Goal: Check status: Check status

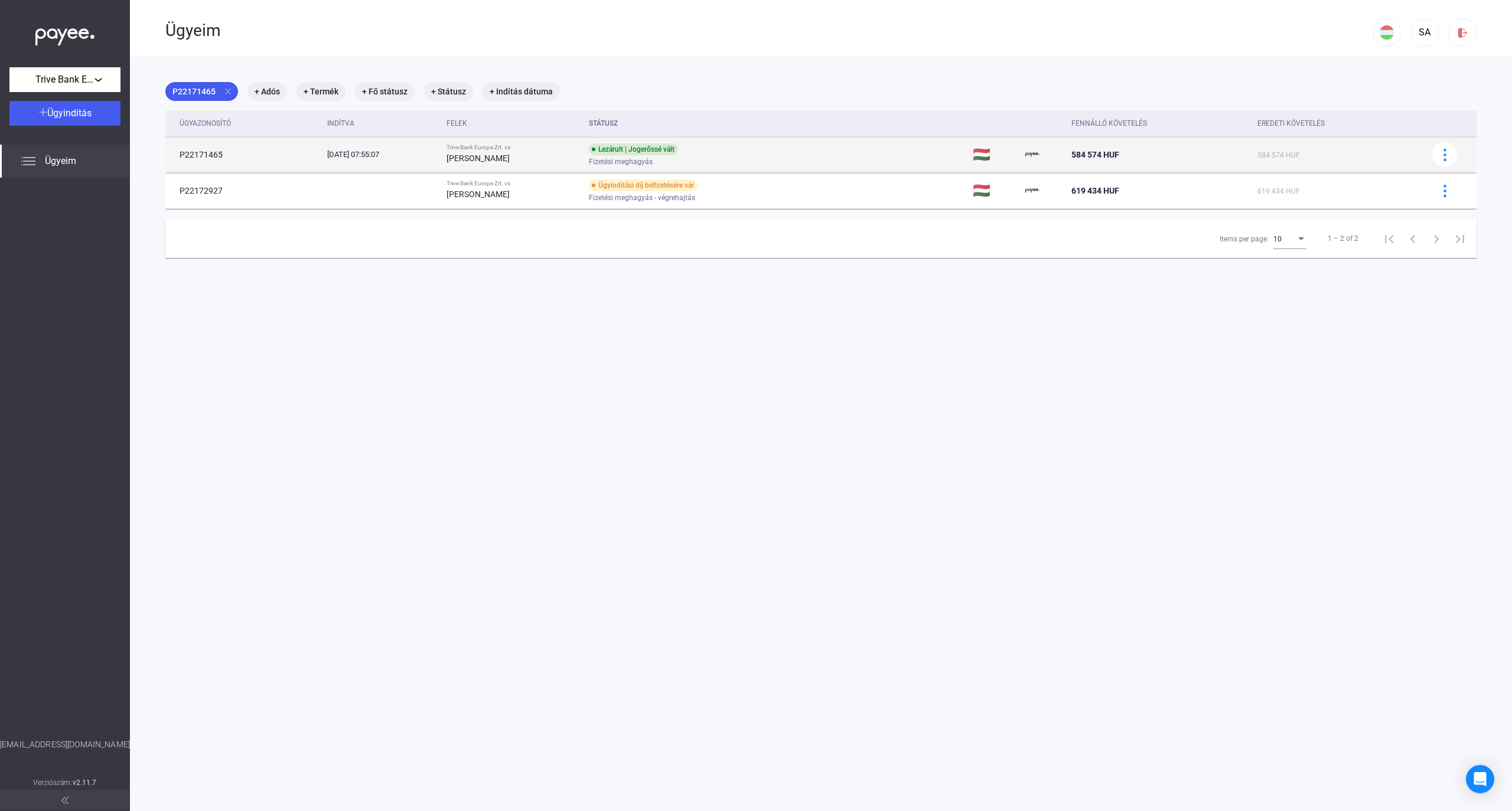
click at [293, 169] on td "P22171465" at bounding box center [243, 154] width 157 height 35
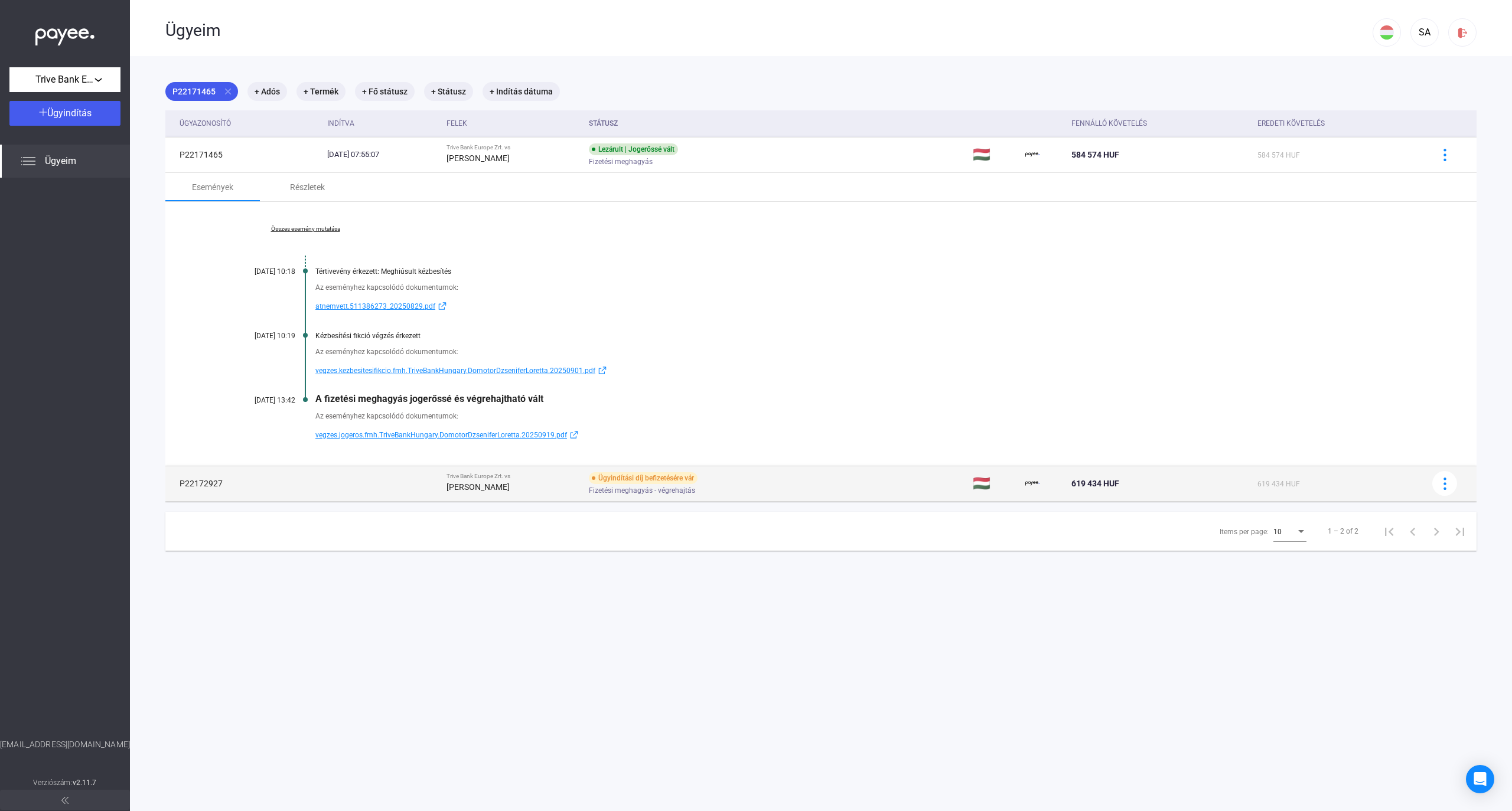
drag, startPoint x: 225, startPoint y: 477, endPoint x: 176, endPoint y: 486, distance: 49.8
click at [176, 486] on td "P22172927" at bounding box center [243, 483] width 157 height 35
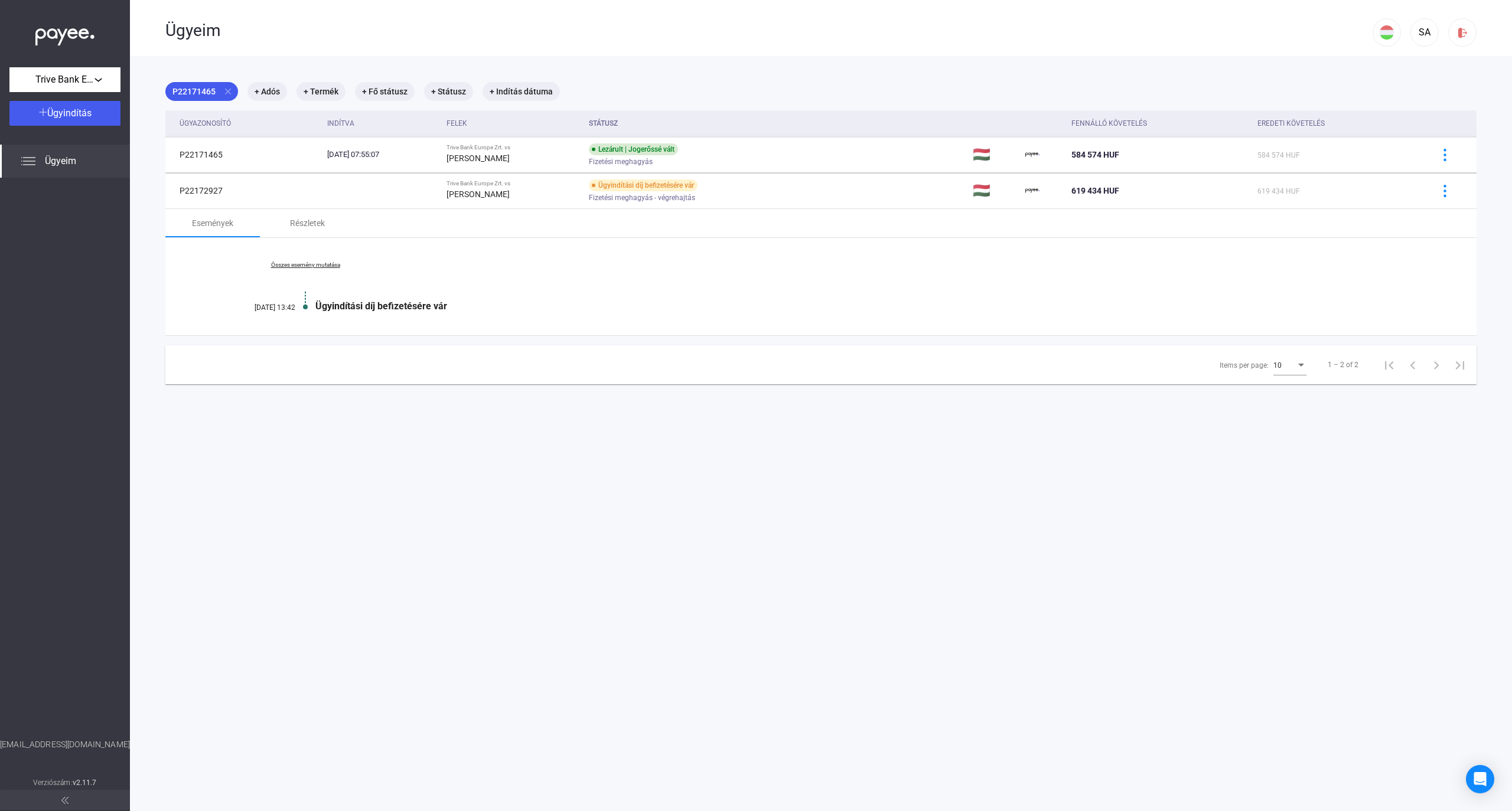
copy td "P22172927"
click at [594, 313] on div "Összes esemény mutatása [DATE] 13:42 Ügyindítási díj befizetésére vár" at bounding box center [820, 286] width 1311 height 97
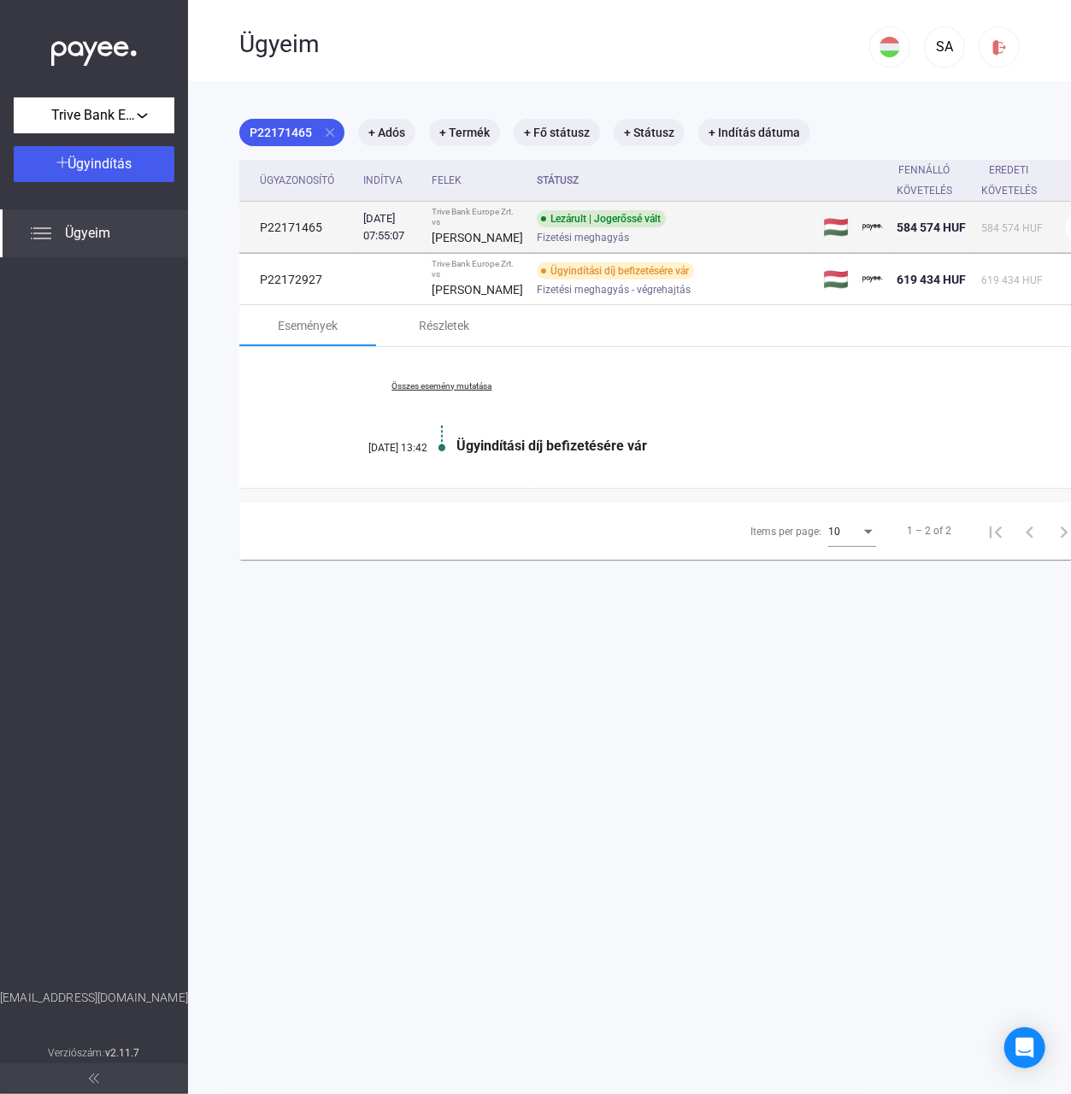
click at [537, 248] on span "Fizetési meghagyás" at bounding box center [583, 237] width 92 height 21
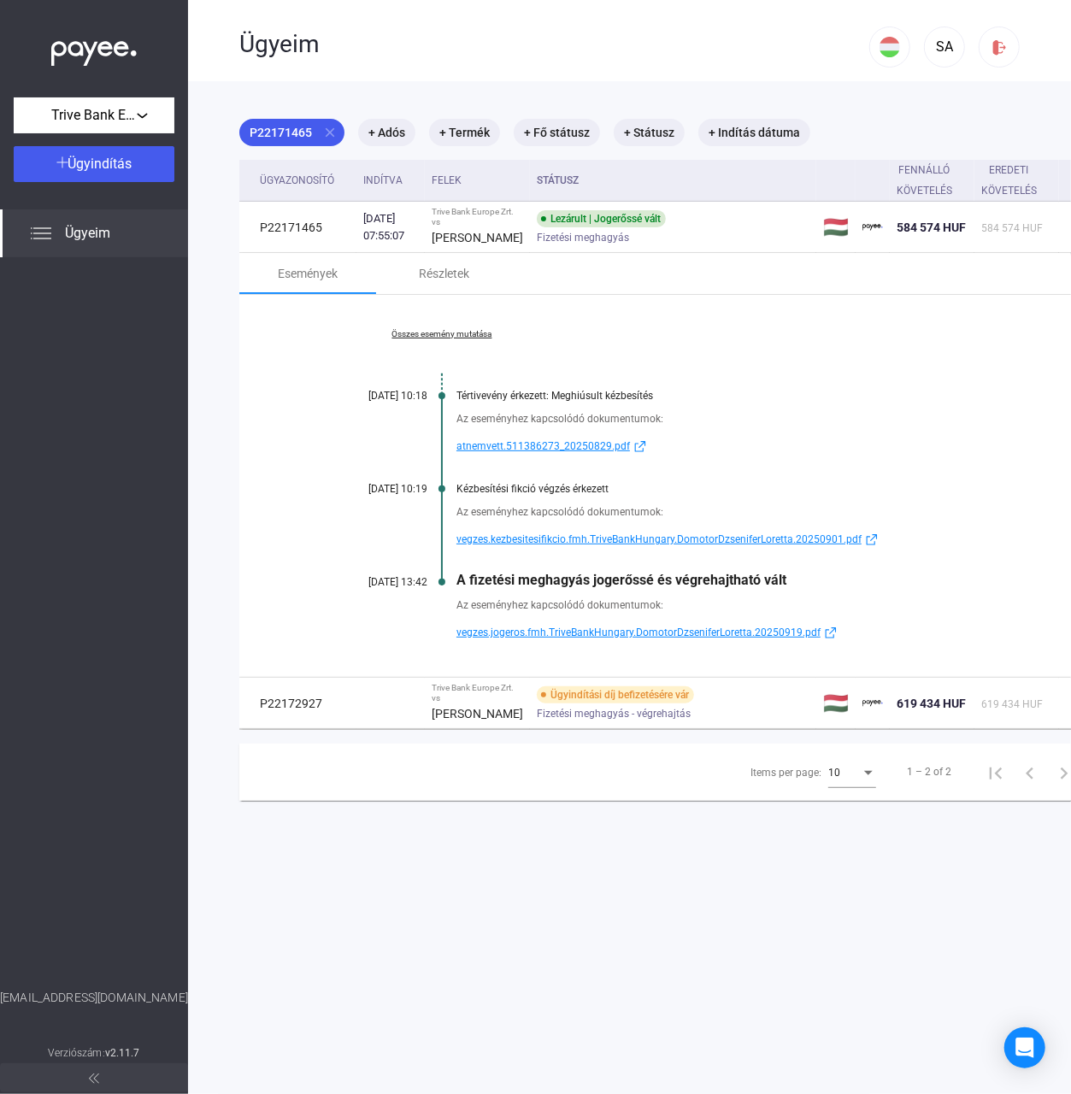
click at [728, 385] on div "Összes esemény mutatása [DATE] 10:18 Tértivevény érkezett: Meghiúsult kézbesíté…" at bounding box center [680, 486] width 883 height 382
